Goal: Information Seeking & Learning: Learn about a topic

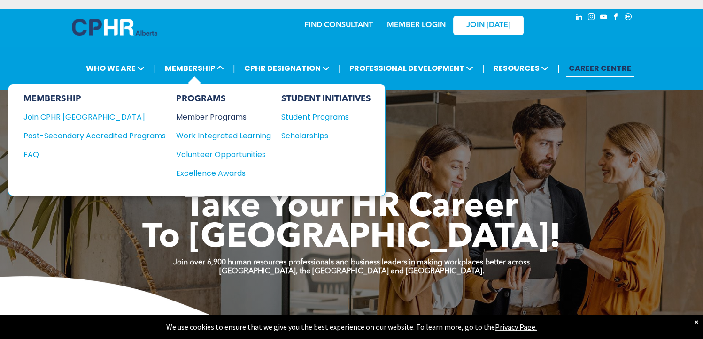
click at [193, 119] on div "Member Programs" at bounding box center [218, 117] width 85 height 12
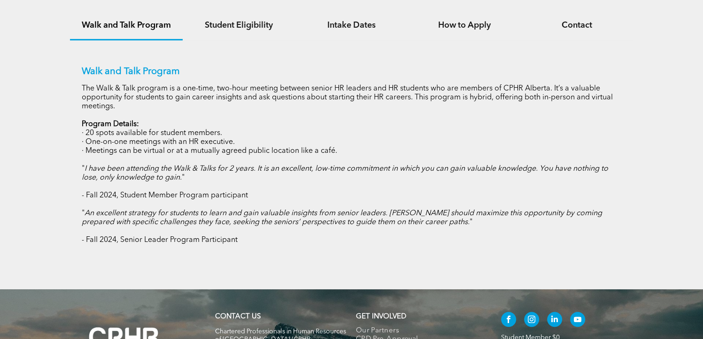
scroll to position [506, 0]
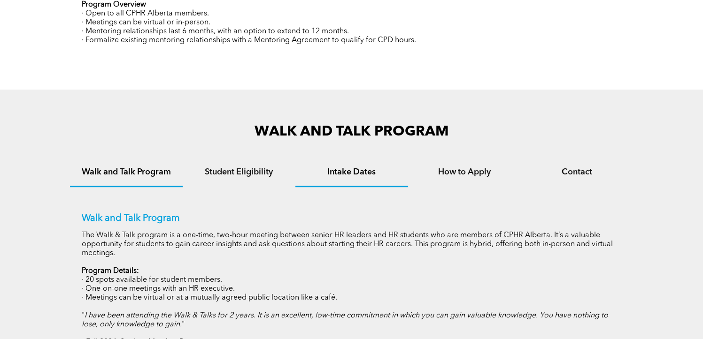
click at [364, 175] on h4 "Intake Dates" at bounding box center [352, 172] width 96 height 10
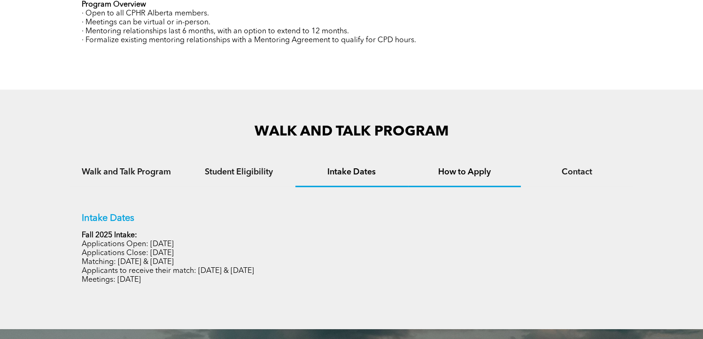
click at [482, 172] on h4 "How to Apply" at bounding box center [464, 172] width 96 height 10
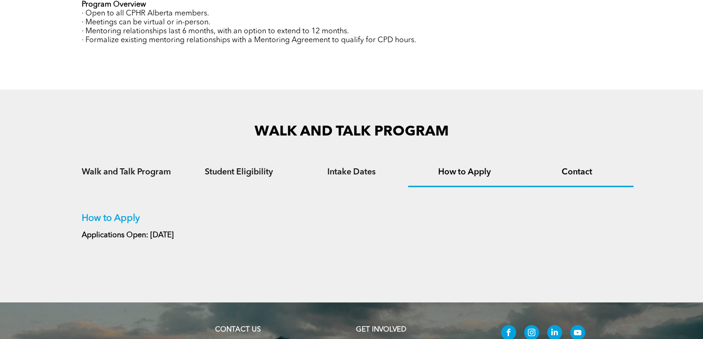
click at [568, 171] on h4 "Contact" at bounding box center [577, 172] width 96 height 10
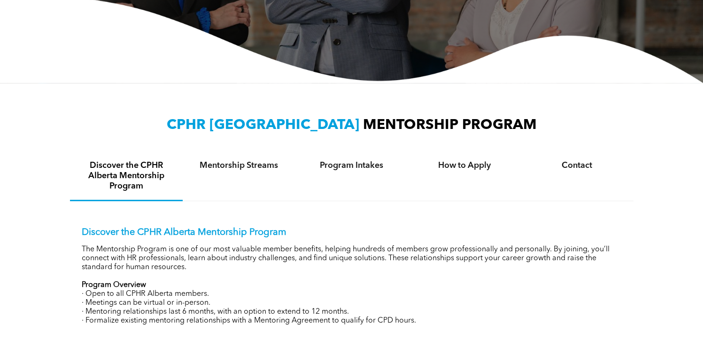
scroll to position [224, 0]
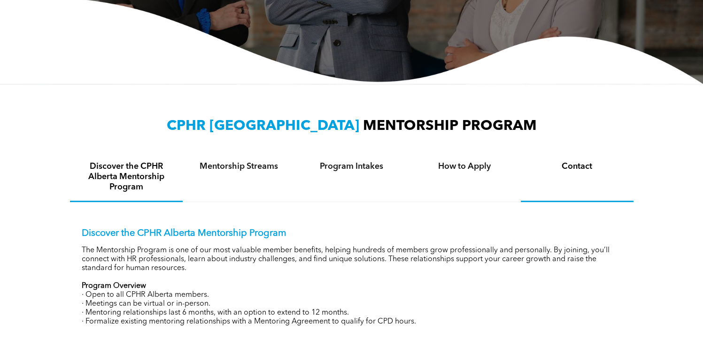
click at [584, 172] on div "Contact" at bounding box center [576, 177] width 113 height 49
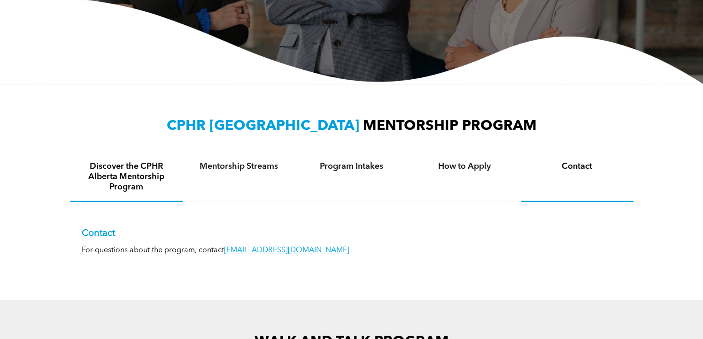
click at [141, 177] on h4 "Discover the CPHR Alberta Mentorship Program" at bounding box center [126, 176] width 96 height 31
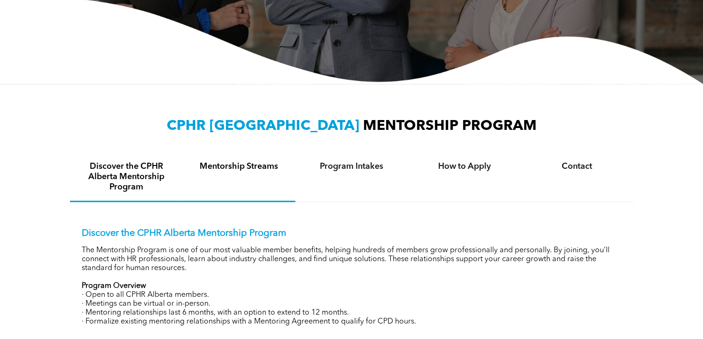
click at [225, 166] on h4 "Mentorship Streams" at bounding box center [239, 166] width 96 height 10
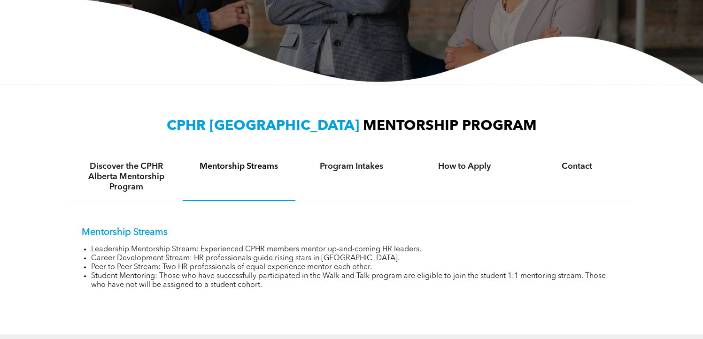
click at [244, 172] on div "Mentorship Streams" at bounding box center [239, 177] width 113 height 48
click at [362, 166] on h4 "Program Intakes" at bounding box center [352, 166] width 96 height 10
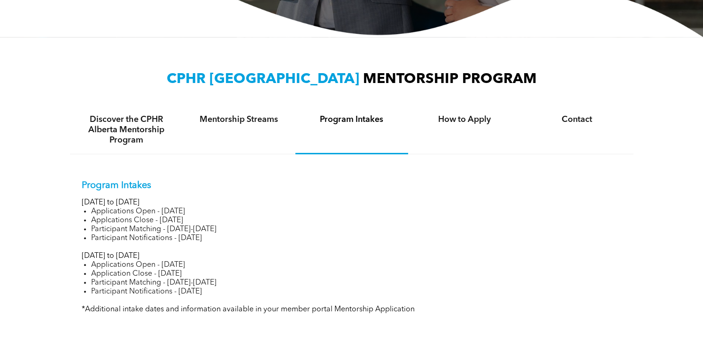
scroll to position [318, 0]
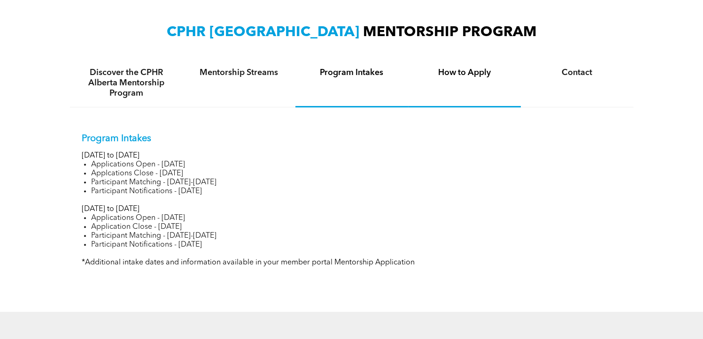
click at [469, 69] on h4 "How to Apply" at bounding box center [464, 73] width 96 height 10
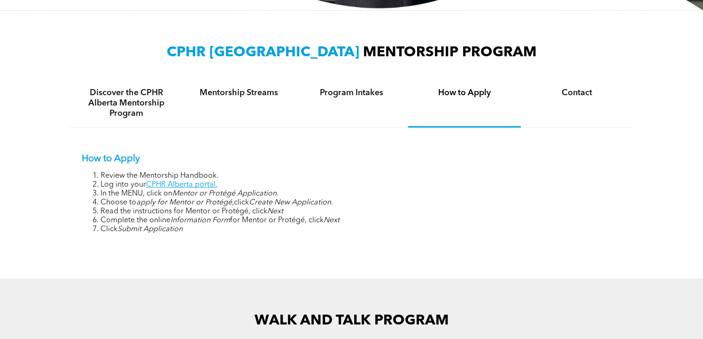
scroll to position [224, 0]
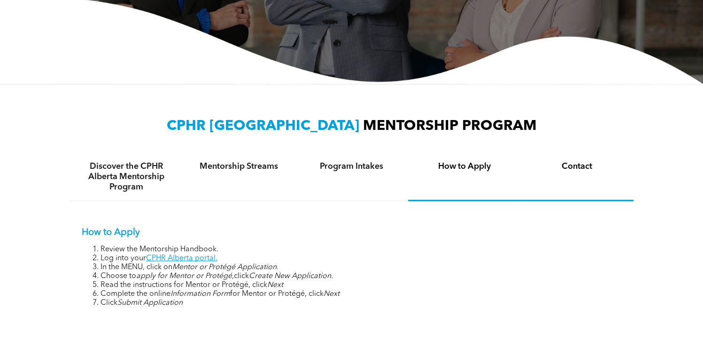
click at [589, 168] on h4 "Contact" at bounding box center [577, 166] width 96 height 10
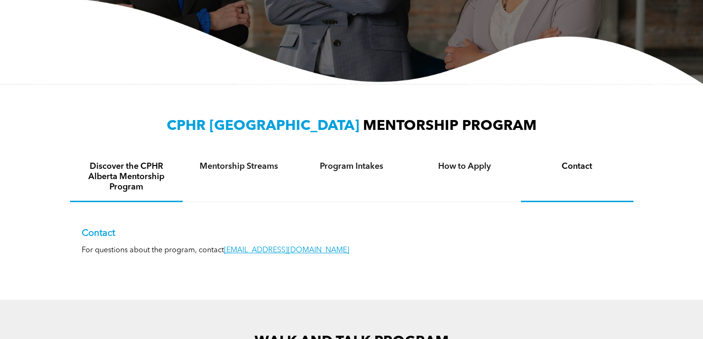
click at [137, 178] on h4 "Discover the CPHR Alberta Mentorship Program" at bounding box center [126, 176] width 96 height 31
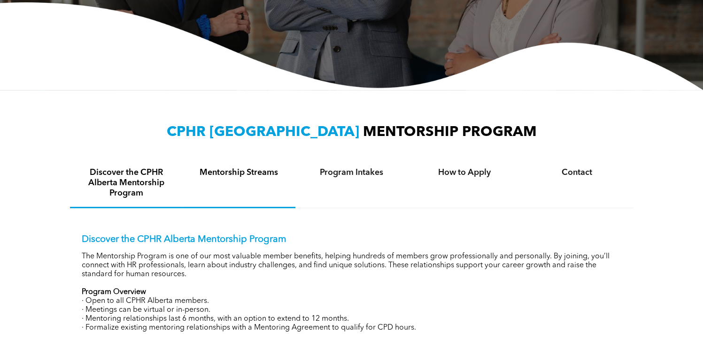
scroll to position [235, 0]
